Goal: Check status

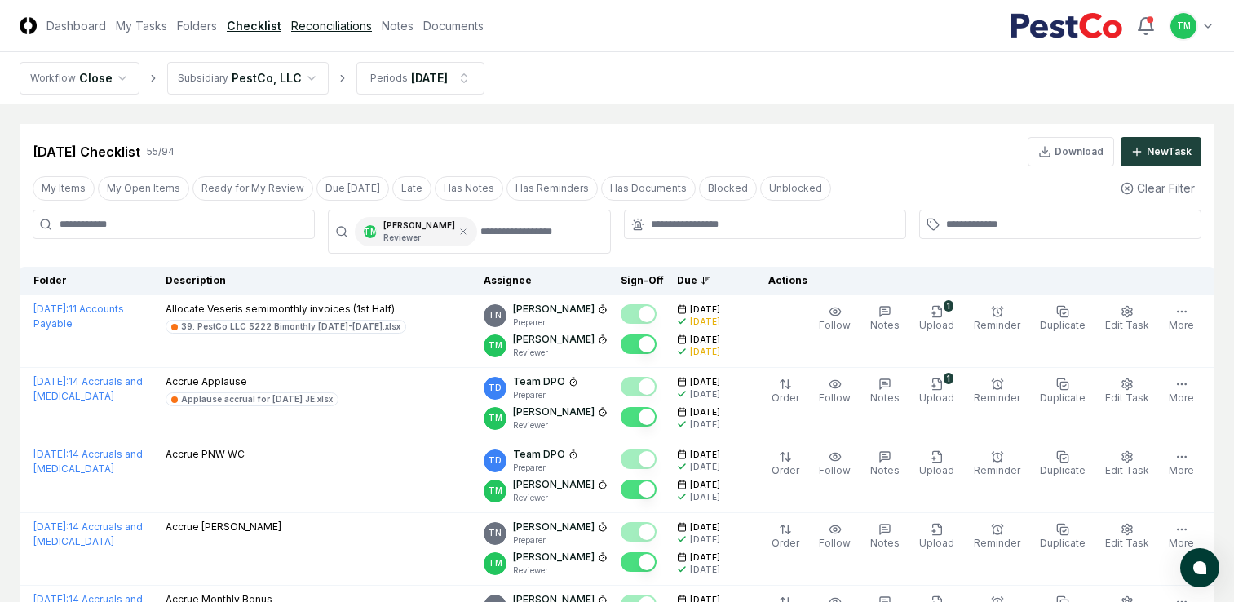
scroll to position [3481, 0]
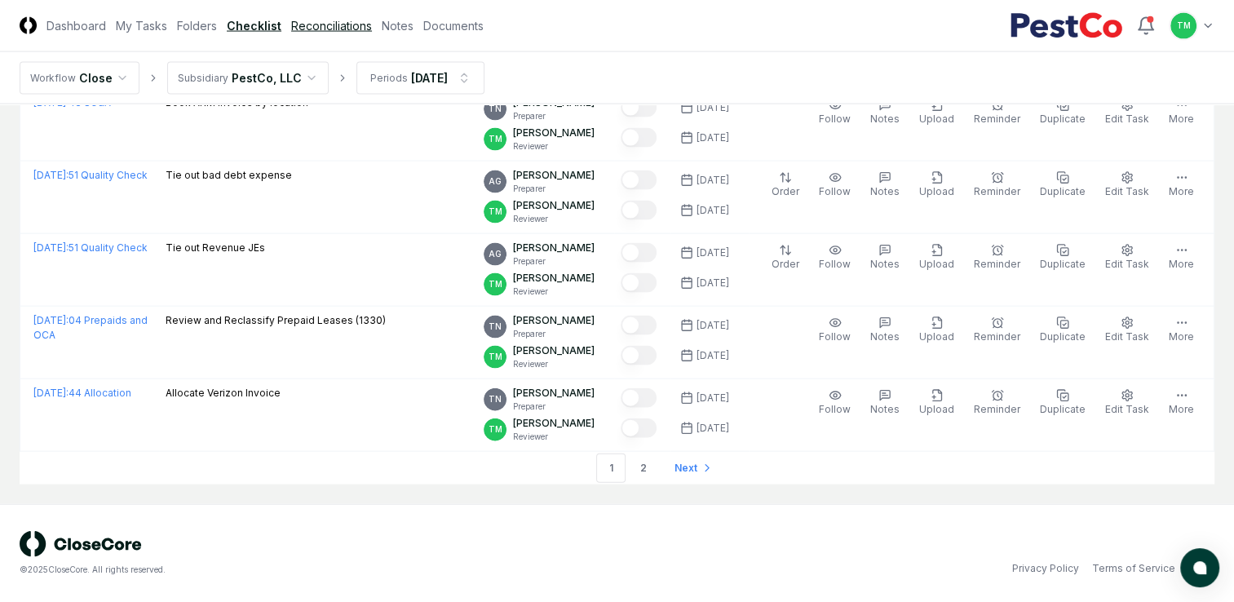
click at [327, 24] on link "Reconciliations" at bounding box center [331, 25] width 81 height 17
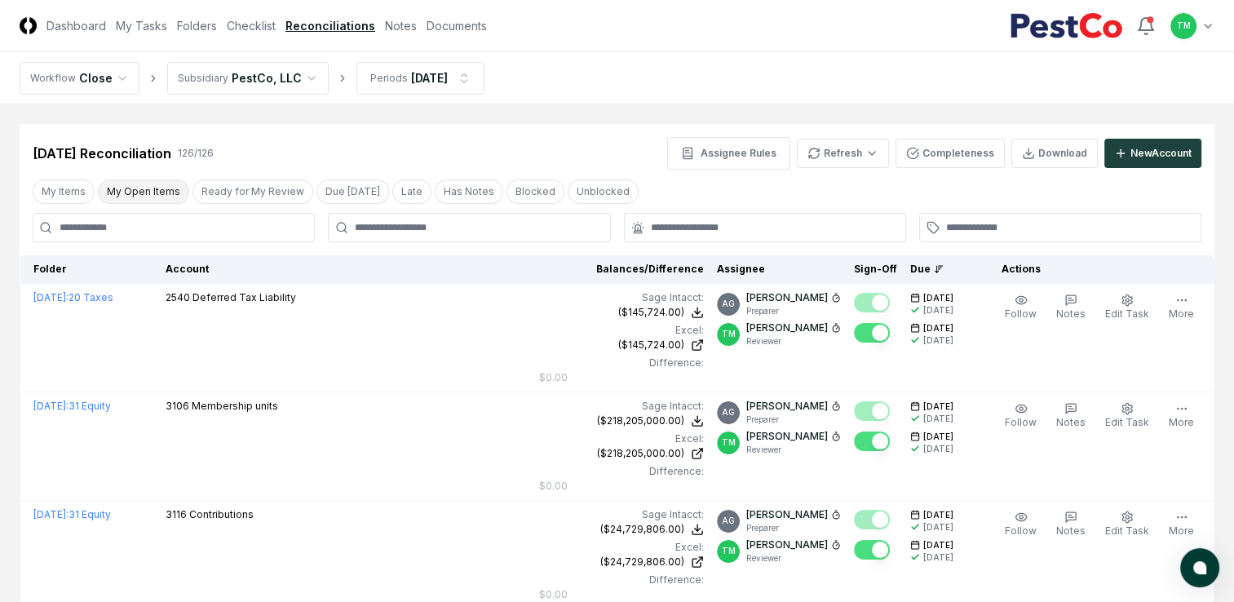
click at [142, 191] on button "My Open Items" at bounding box center [143, 191] width 91 height 24
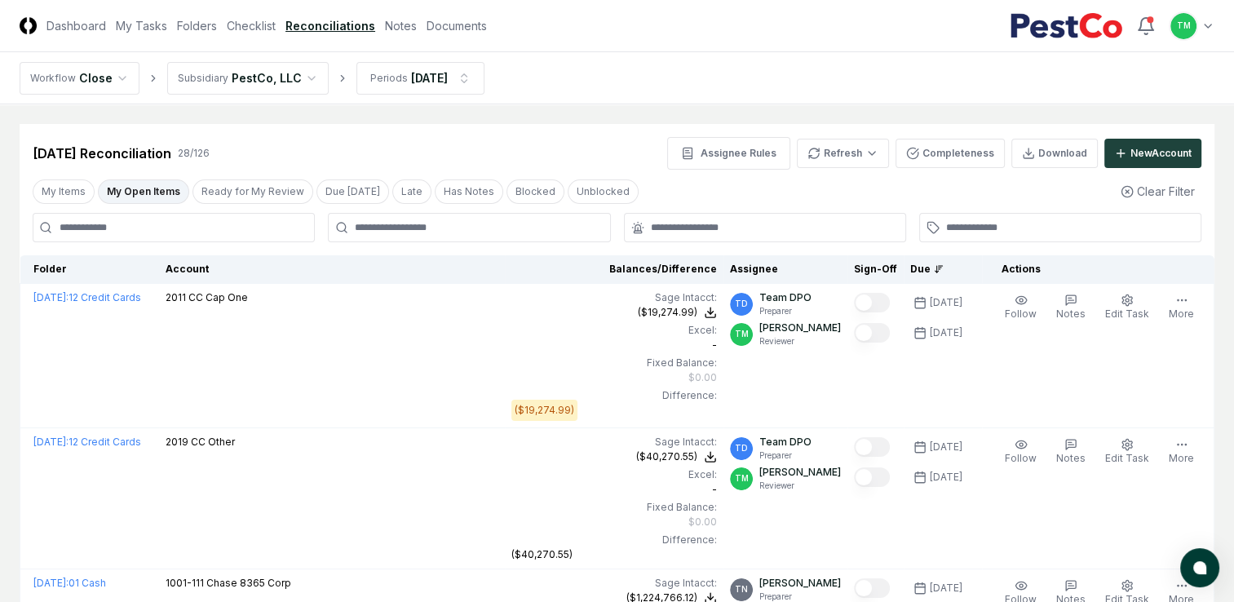
click at [121, 186] on button "My Open Items" at bounding box center [143, 191] width 91 height 24
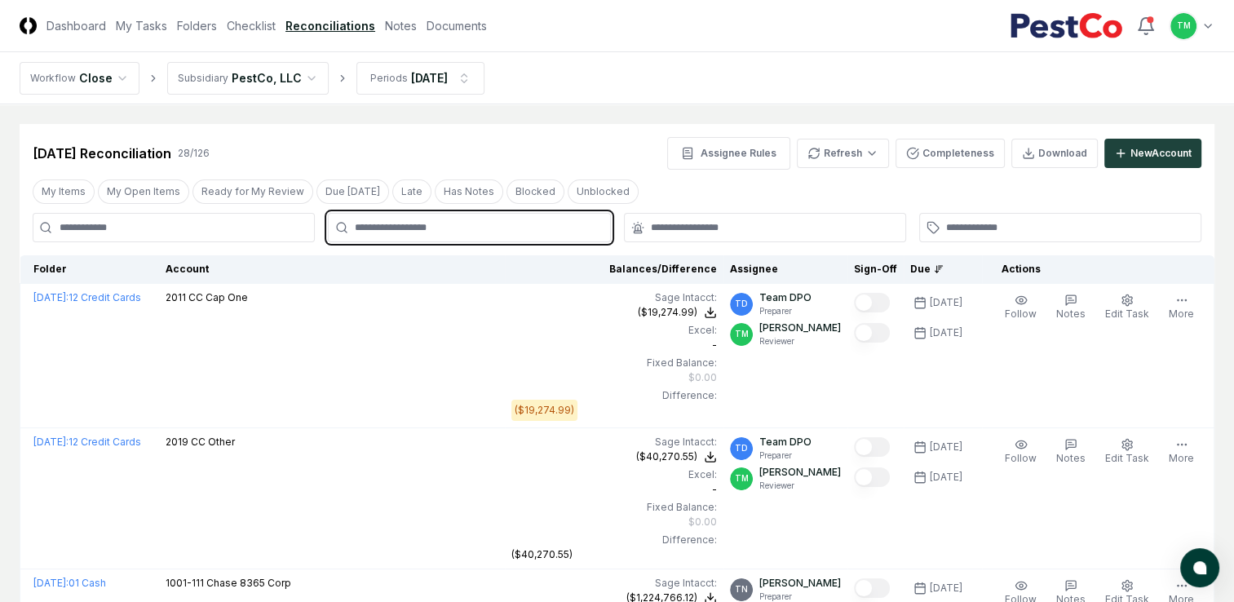
click at [471, 230] on input "text" at bounding box center [477, 227] width 245 height 15
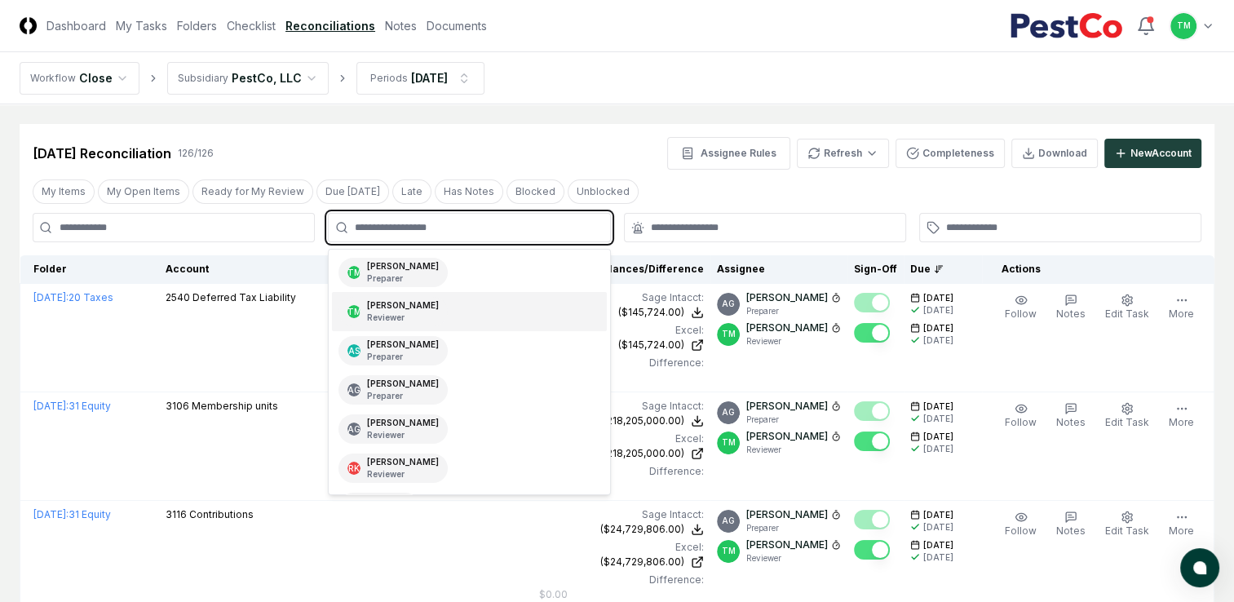
click at [423, 319] on p "Reviewer" at bounding box center [403, 318] width 72 height 12
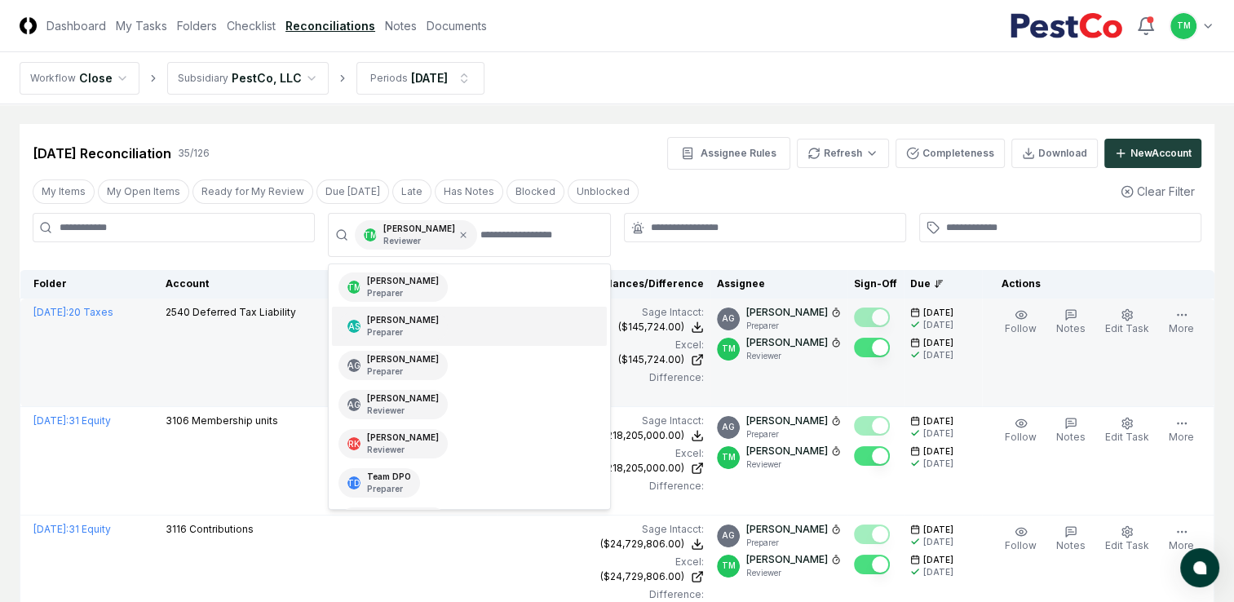
click at [26, 354] on td "[DATE] : 20 Taxes" at bounding box center [89, 353] width 139 height 108
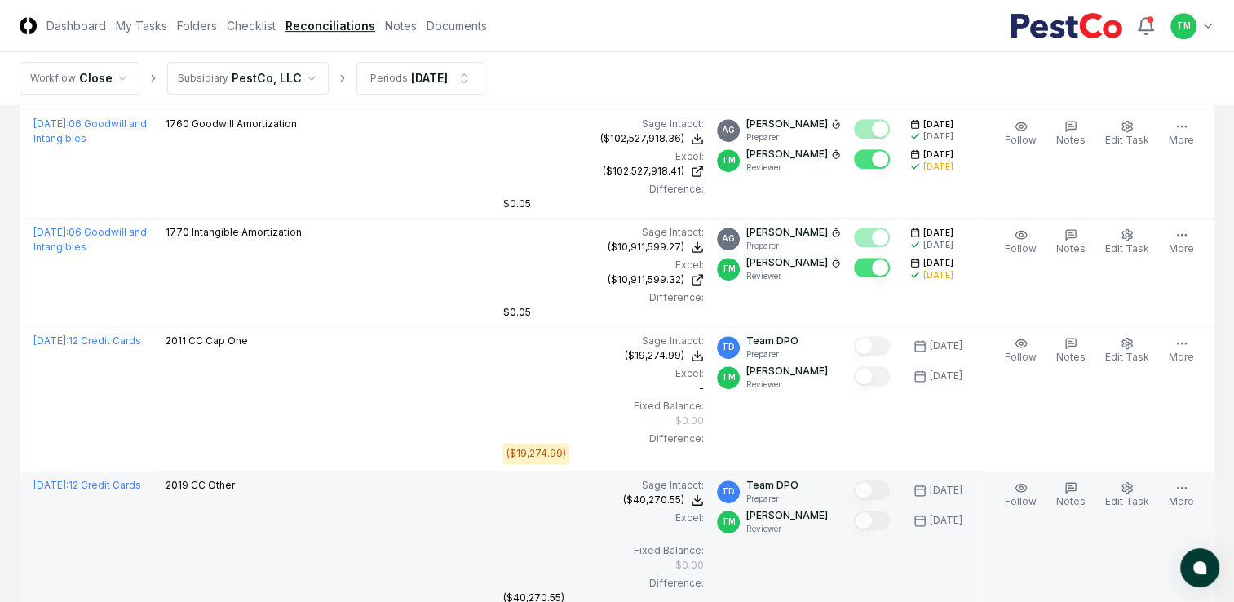
scroll to position [897, 0]
